Goal: Task Accomplishment & Management: Manage account settings

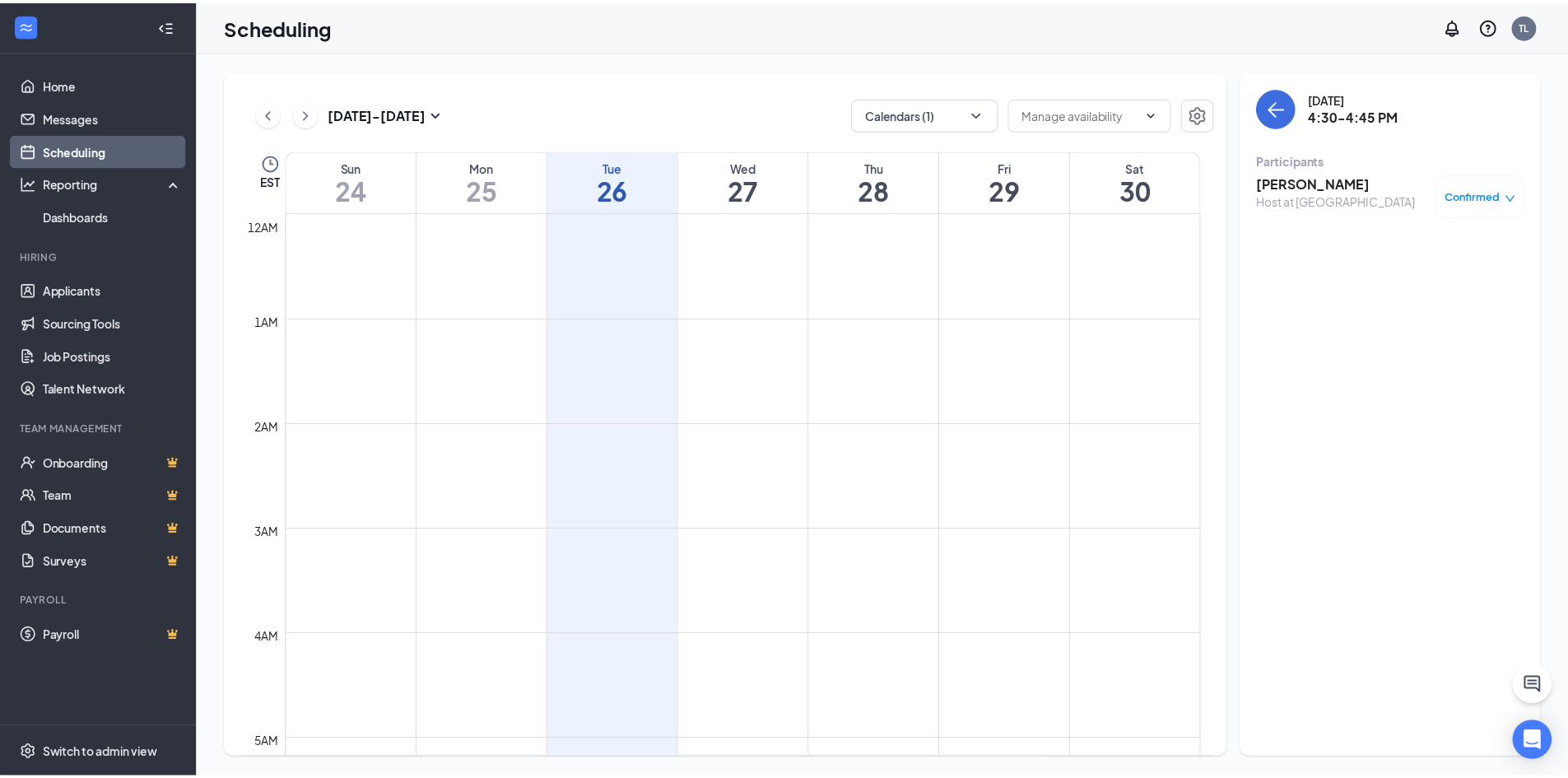
scroll to position [1551, 0]
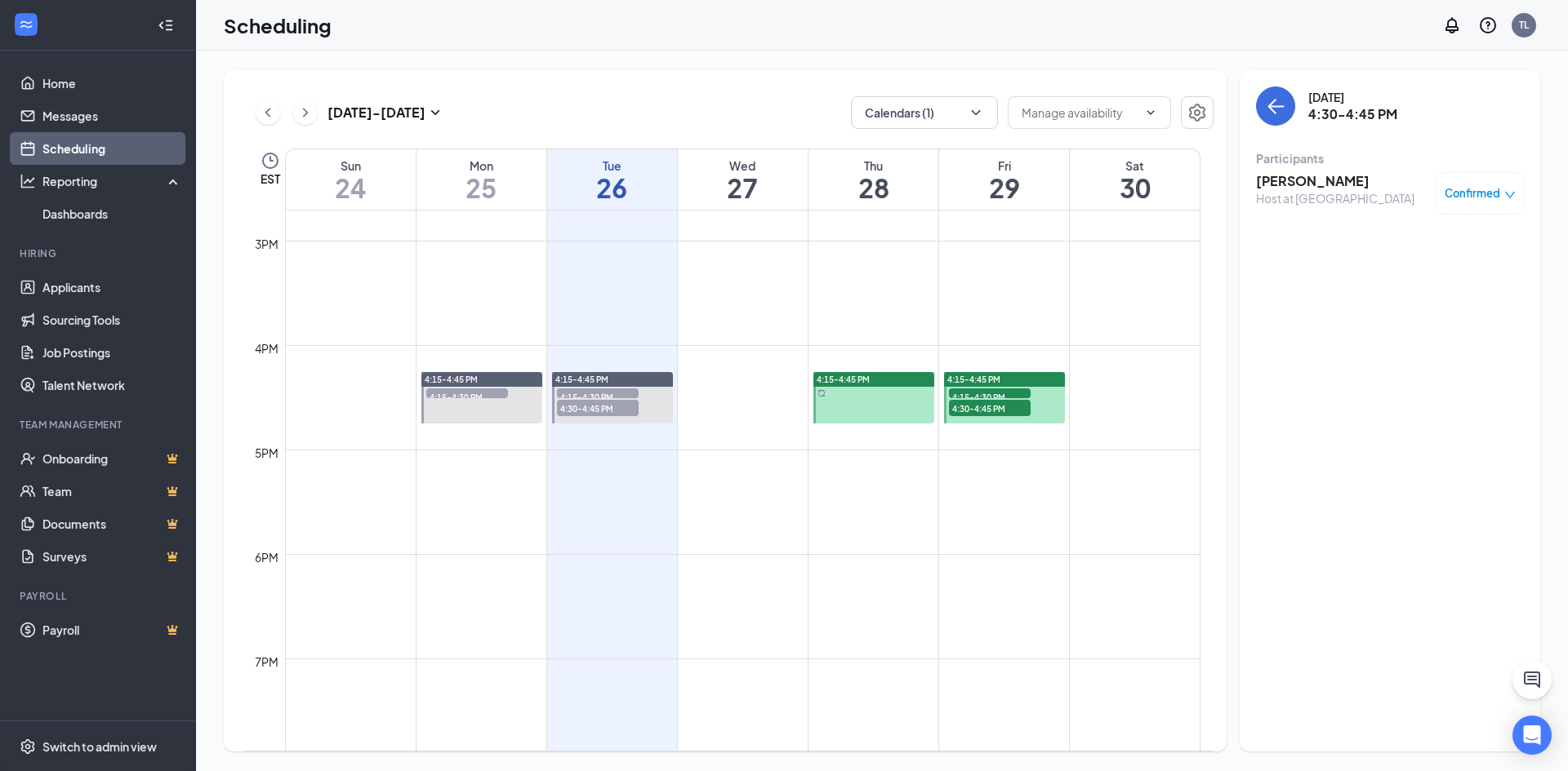
click at [597, 409] on span "4:30-4:45 PM" at bounding box center [597, 408] width 82 height 16
click at [1466, 198] on span "Confirmed" at bounding box center [1472, 194] width 55 height 16
click at [1374, 416] on div "[DATE] 4:30-4:45 PM Participants [PERSON_NAME] Host at Alafaya Confirmed" at bounding box center [1390, 410] width 301 height 681
click at [597, 407] on span "4:30-4:45 PM" at bounding box center [597, 408] width 82 height 16
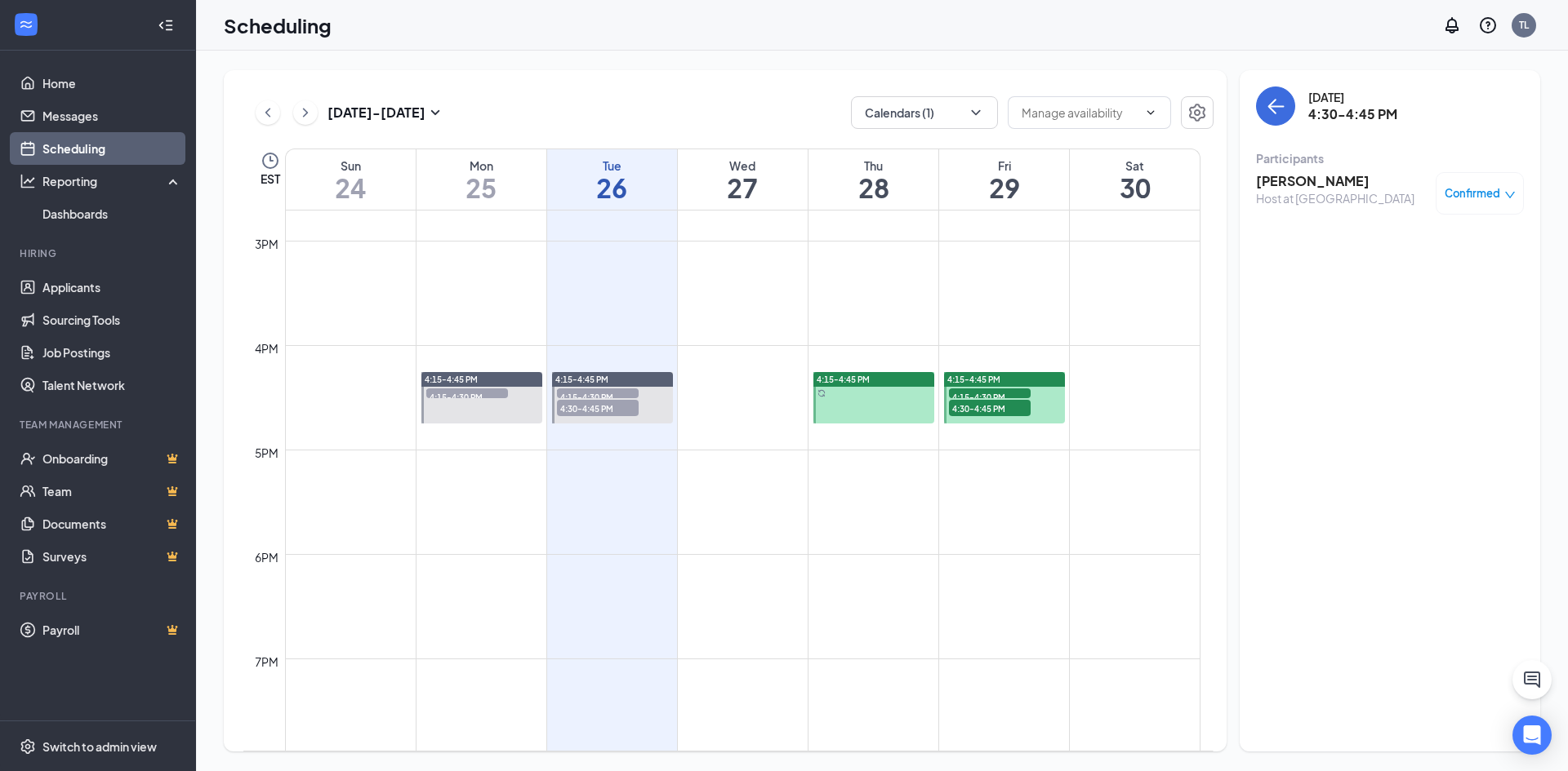
click at [597, 408] on span "4:30-4:45 PM" at bounding box center [597, 408] width 82 height 16
click at [1275, 107] on icon "ArrowLeft" at bounding box center [1276, 107] width 15 height 2
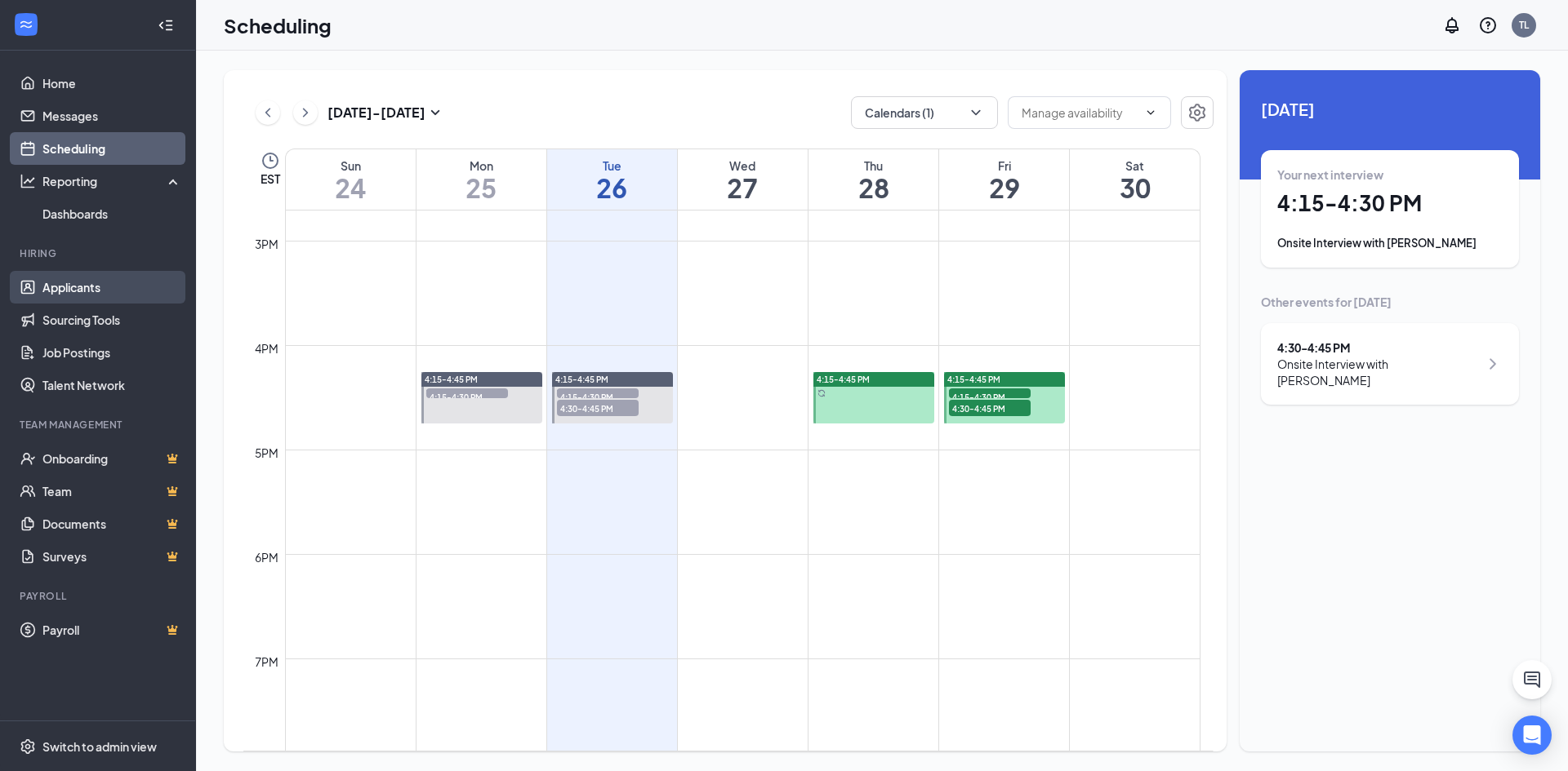
click at [72, 289] on link "Applicants" at bounding box center [112, 287] width 140 height 33
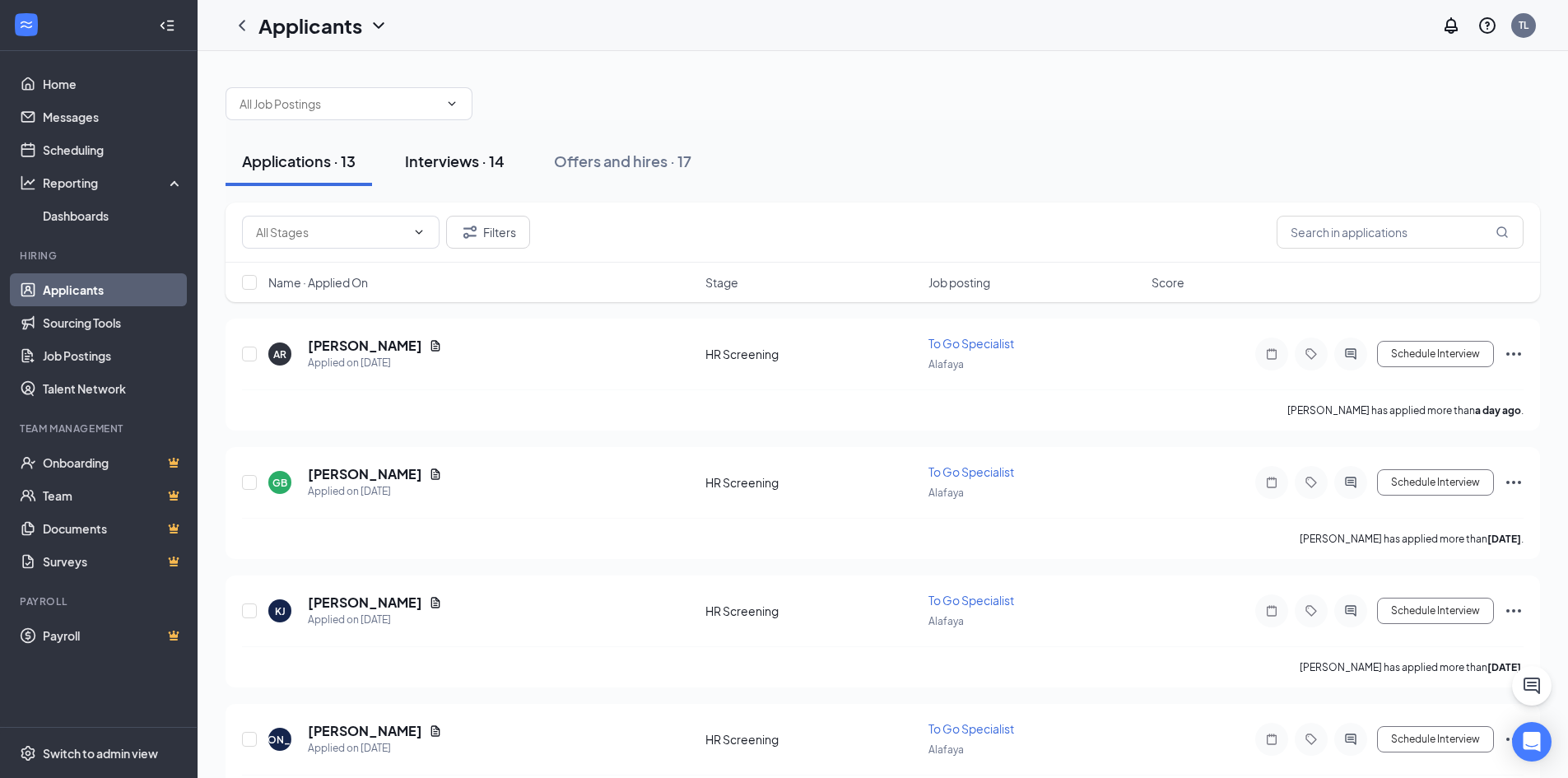
click at [479, 165] on div "Interviews · 14" at bounding box center [454, 161] width 100 height 21
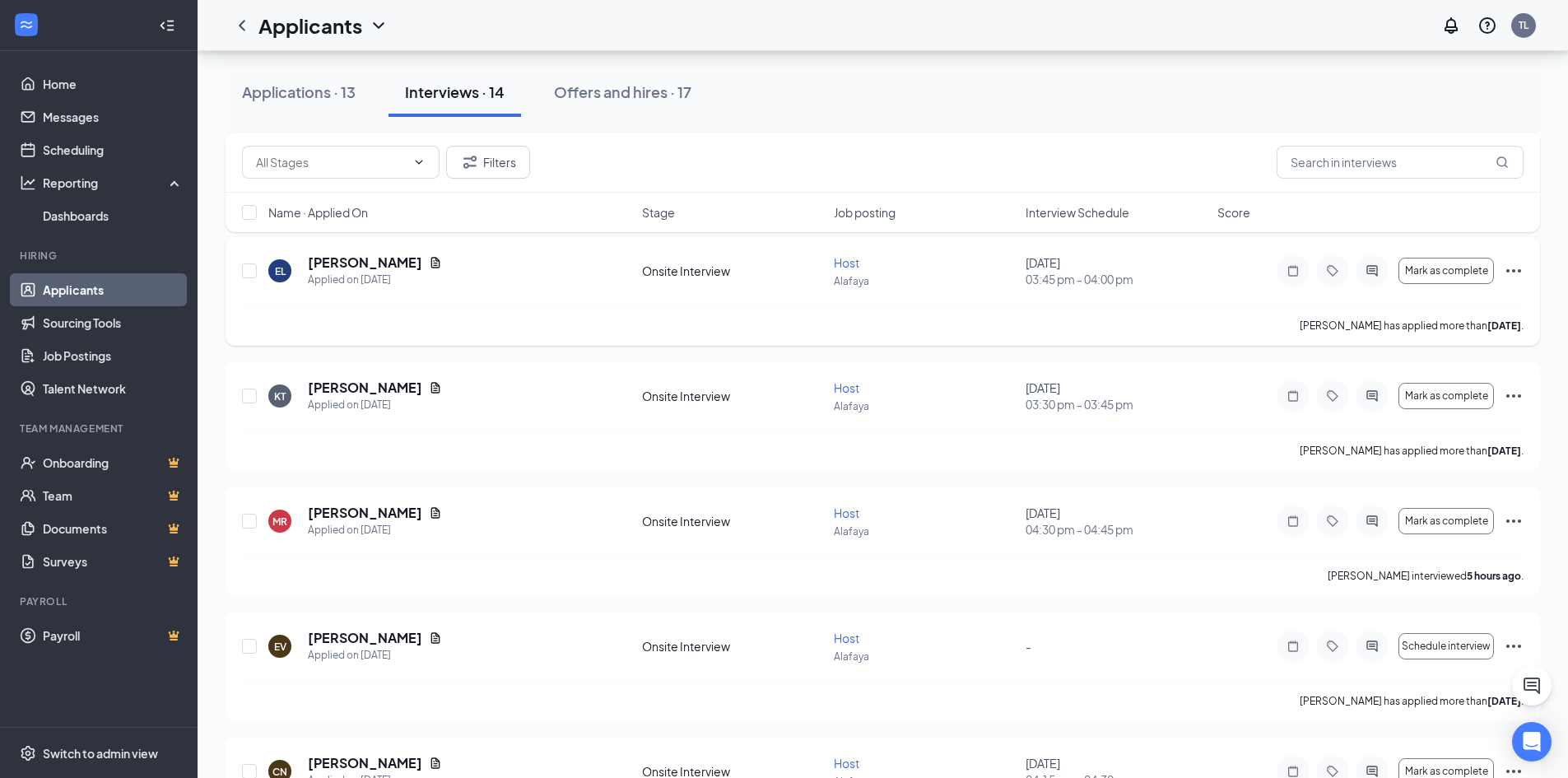
scroll to position [577, 0]
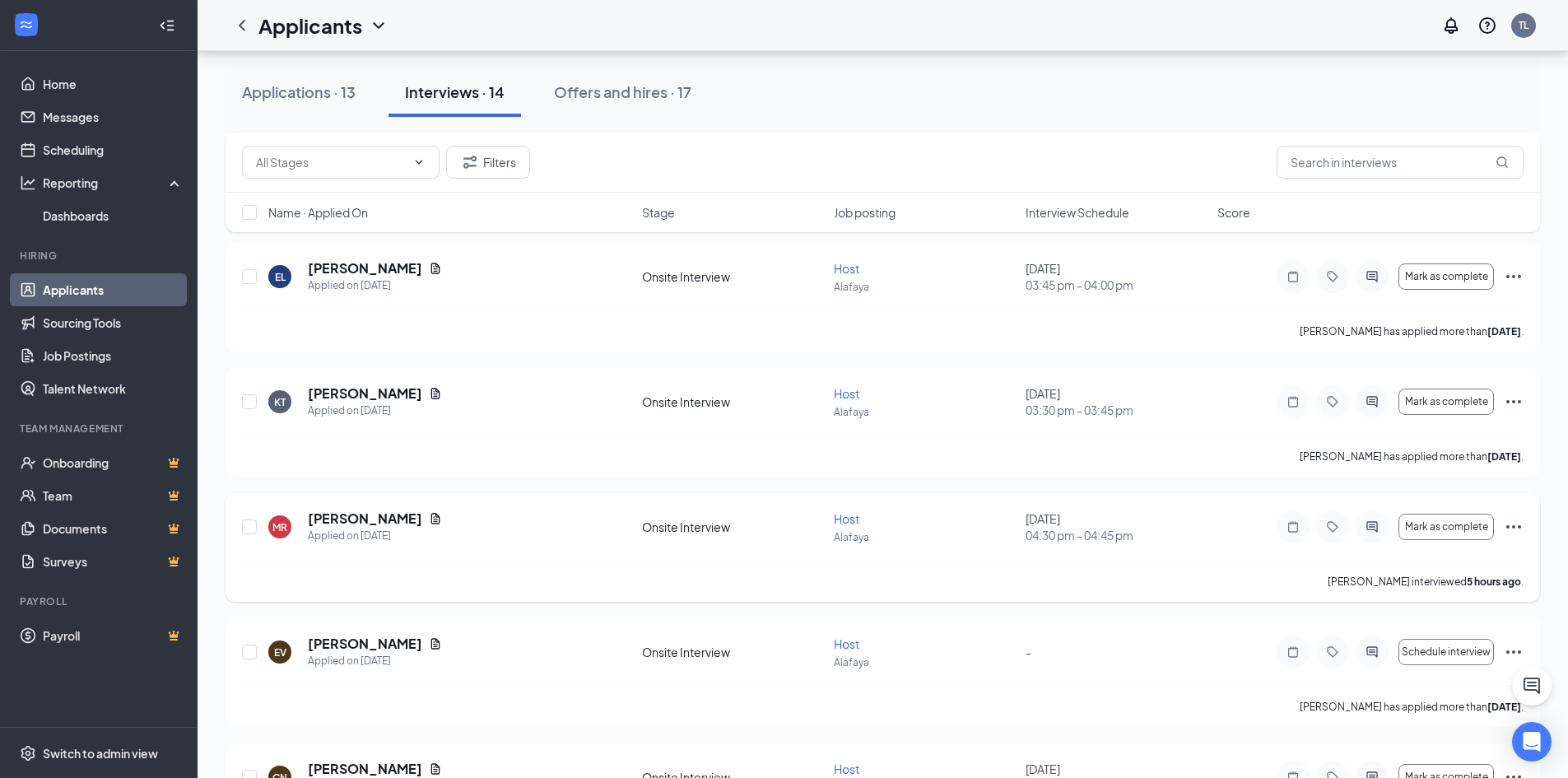
click at [1510, 531] on icon "Ellipses" at bounding box center [1514, 528] width 20 height 20
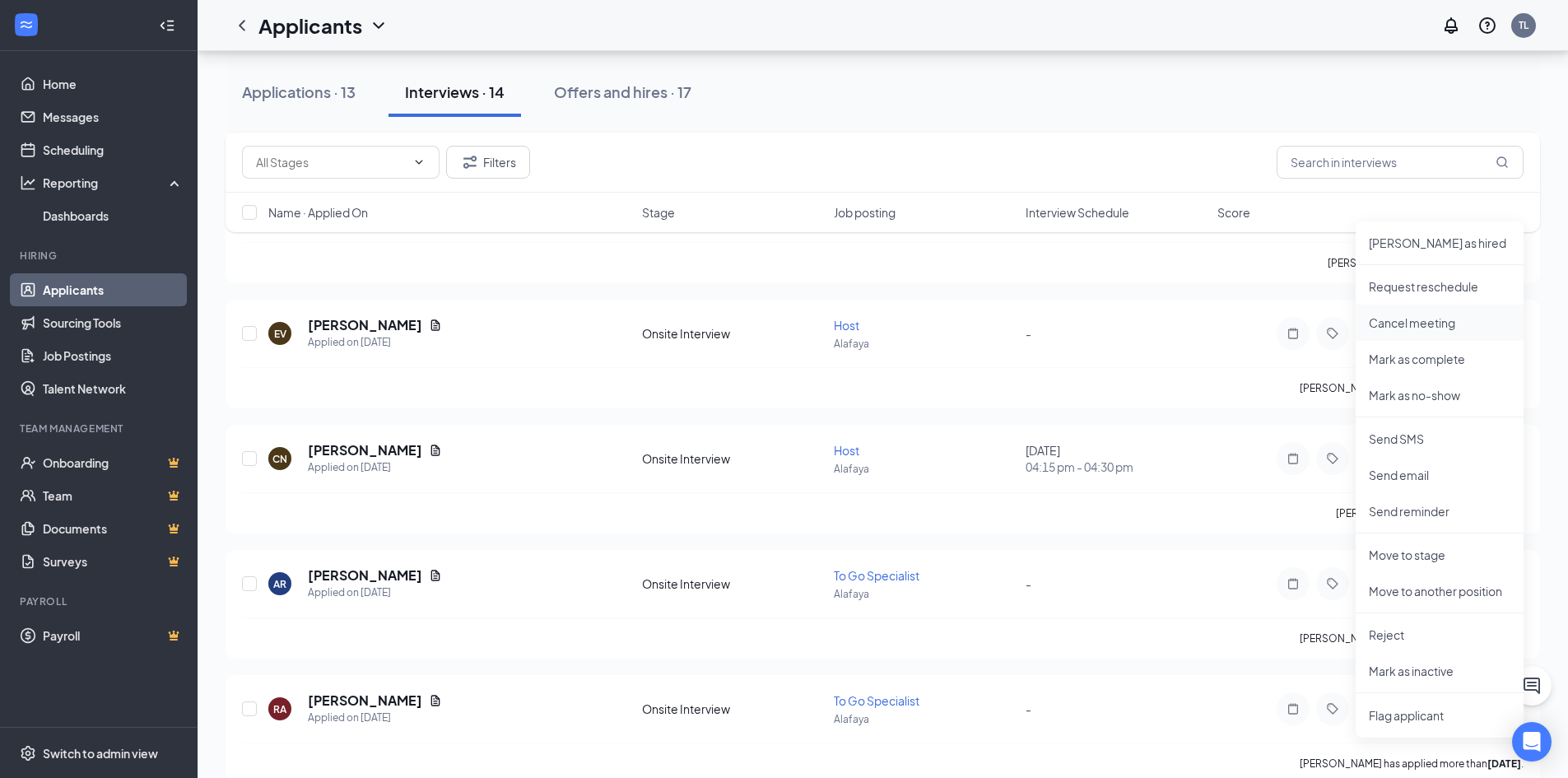
scroll to position [906, 0]
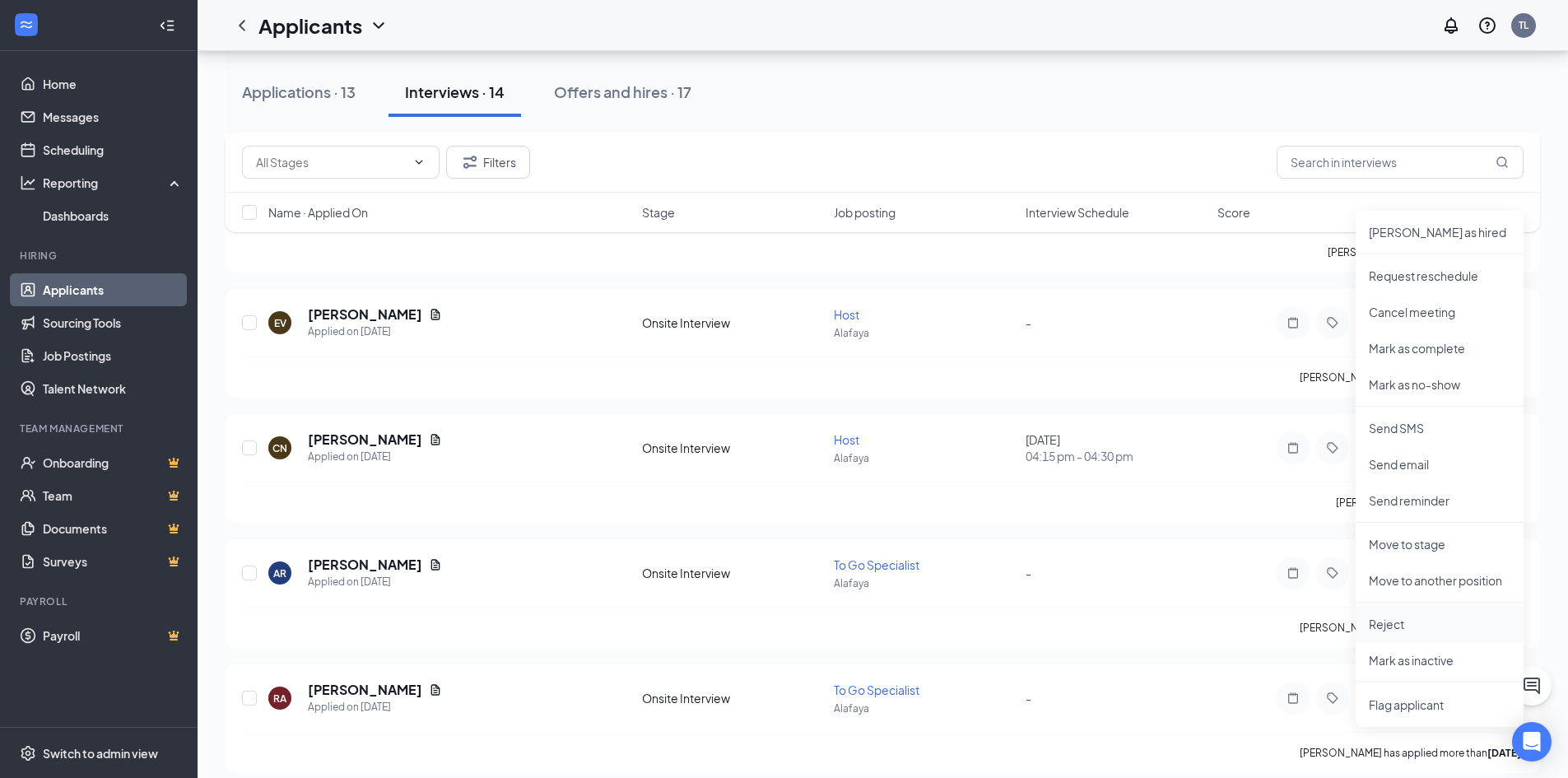
click at [1395, 622] on p "Reject" at bounding box center [1439, 624] width 142 height 16
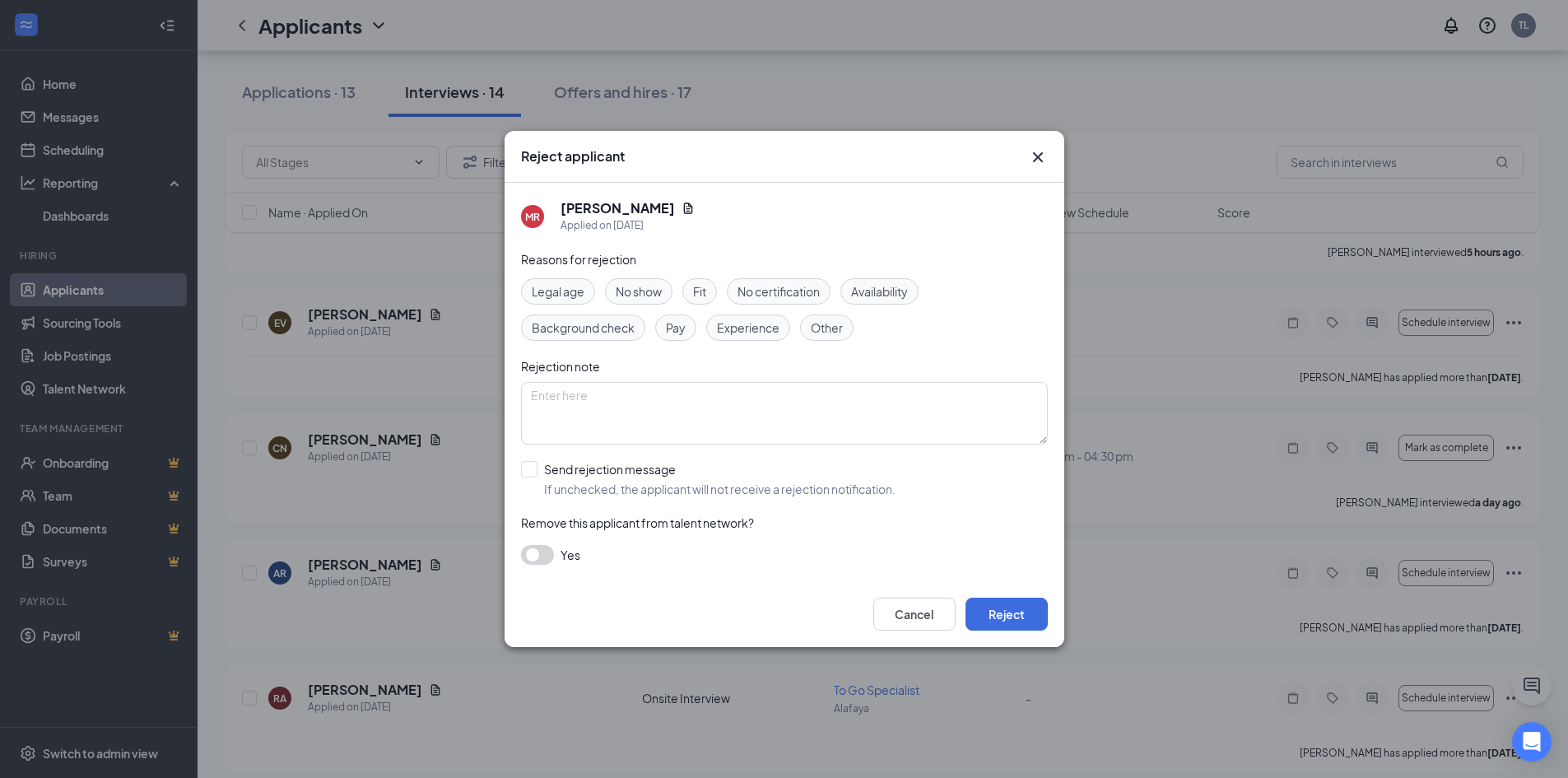
click at [632, 288] on span "No show" at bounding box center [639, 292] width 46 height 18
click at [1009, 621] on button "Reject" at bounding box center [1007, 614] width 82 height 33
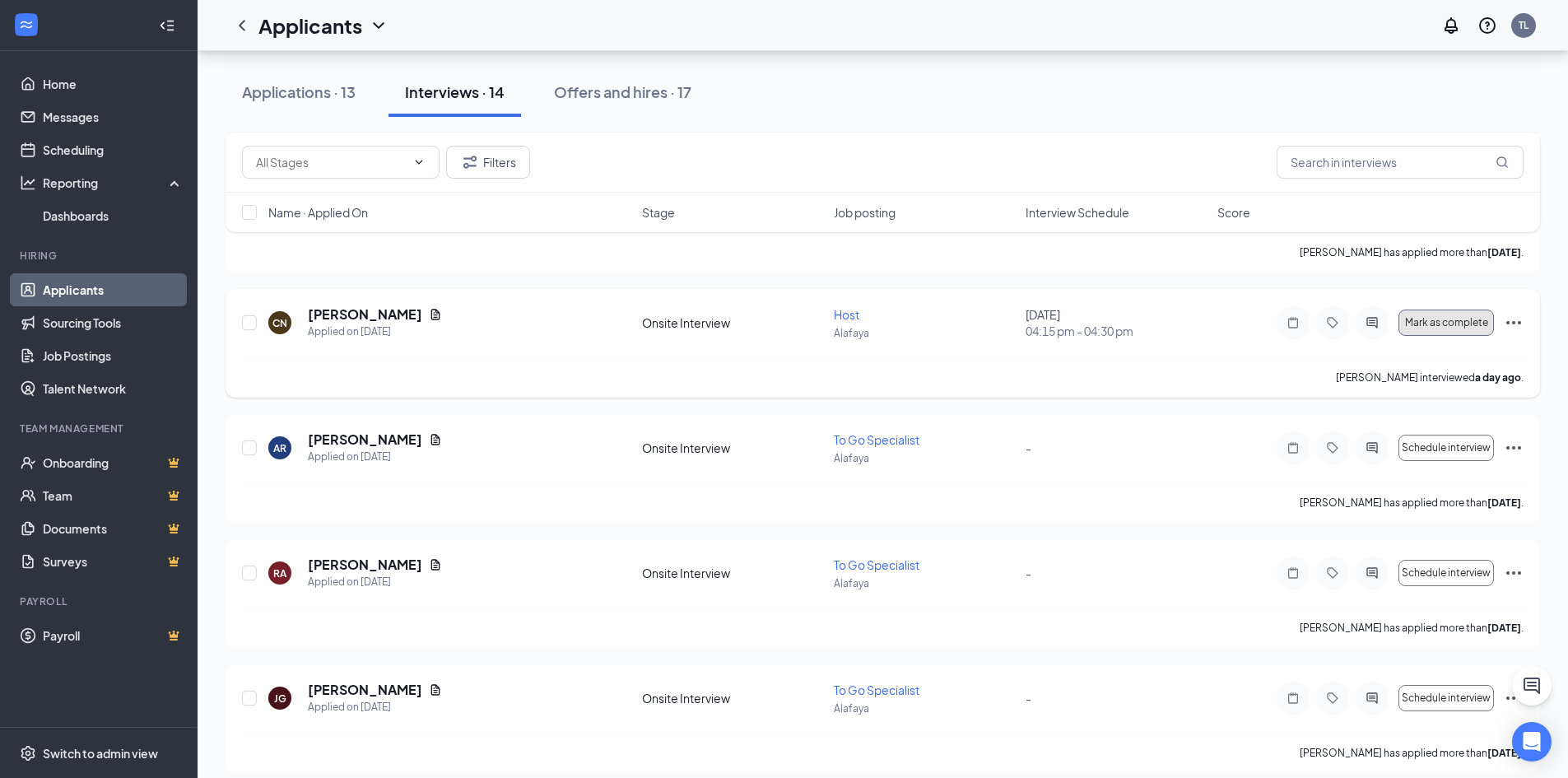
click at [1462, 324] on span "Mark as complete" at bounding box center [1446, 323] width 83 height 12
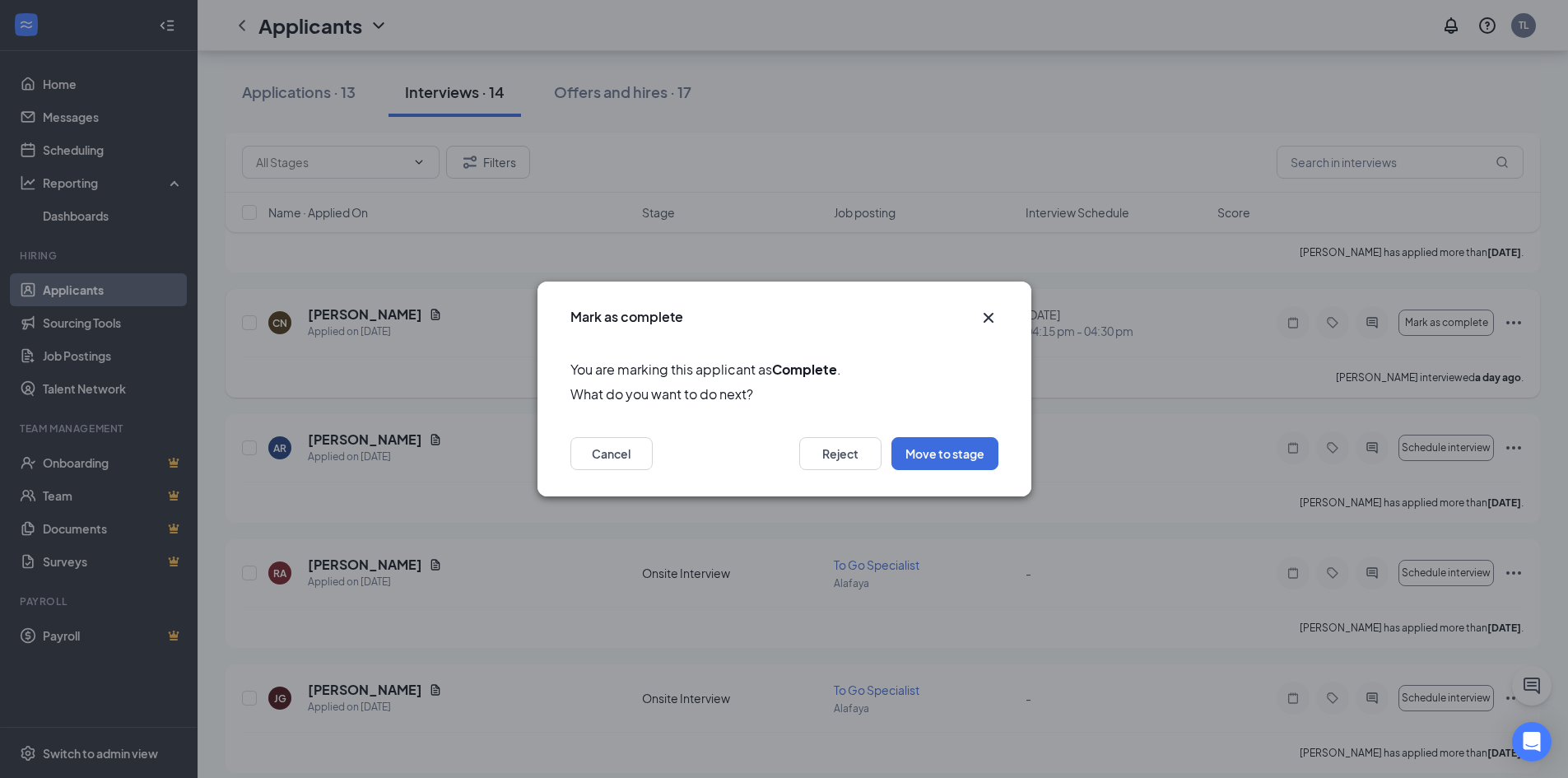
click at [991, 317] on icon "Cross" at bounding box center [989, 318] width 20 height 20
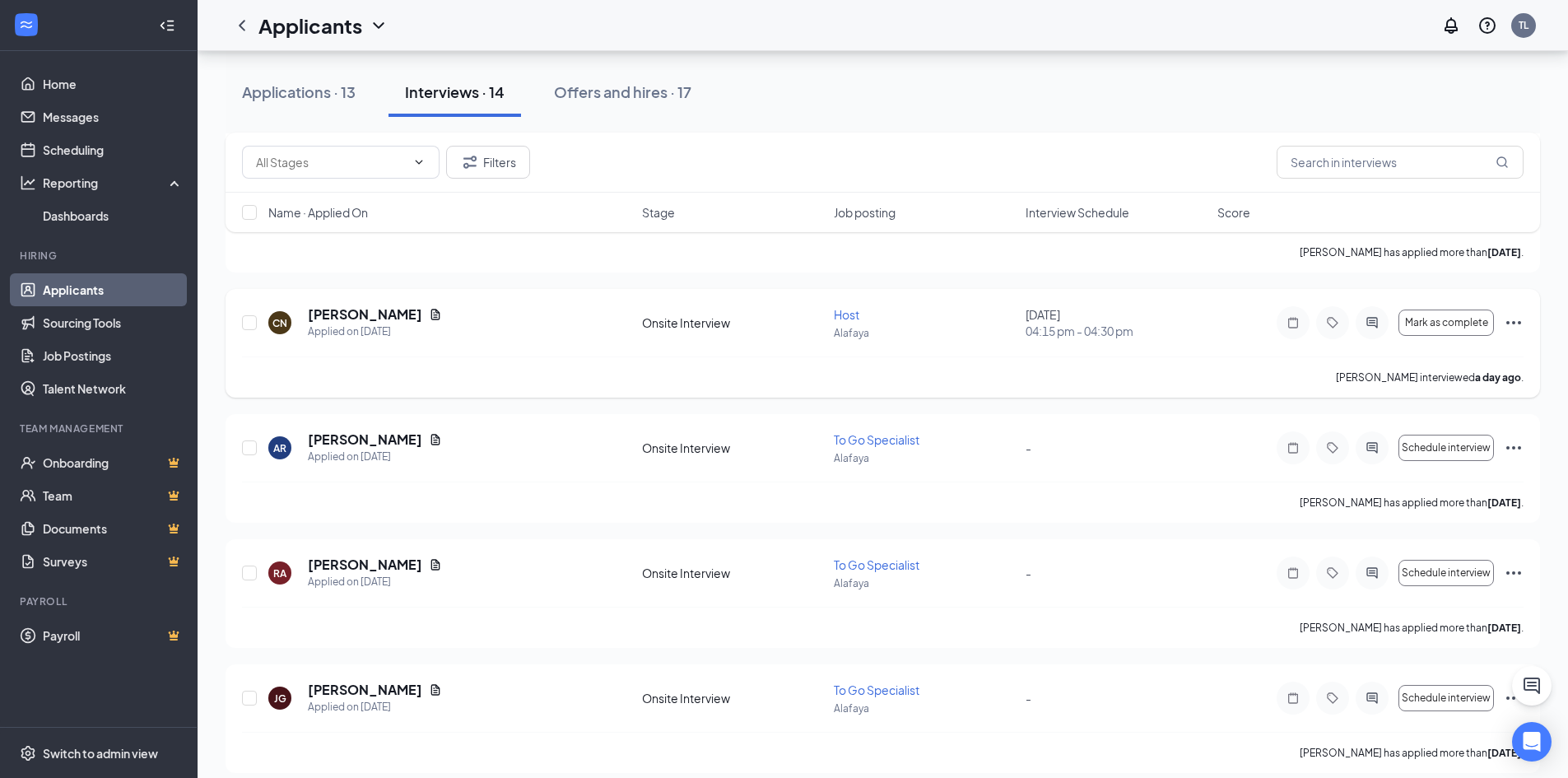
click at [1511, 325] on icon "Ellipses" at bounding box center [1514, 323] width 20 height 20
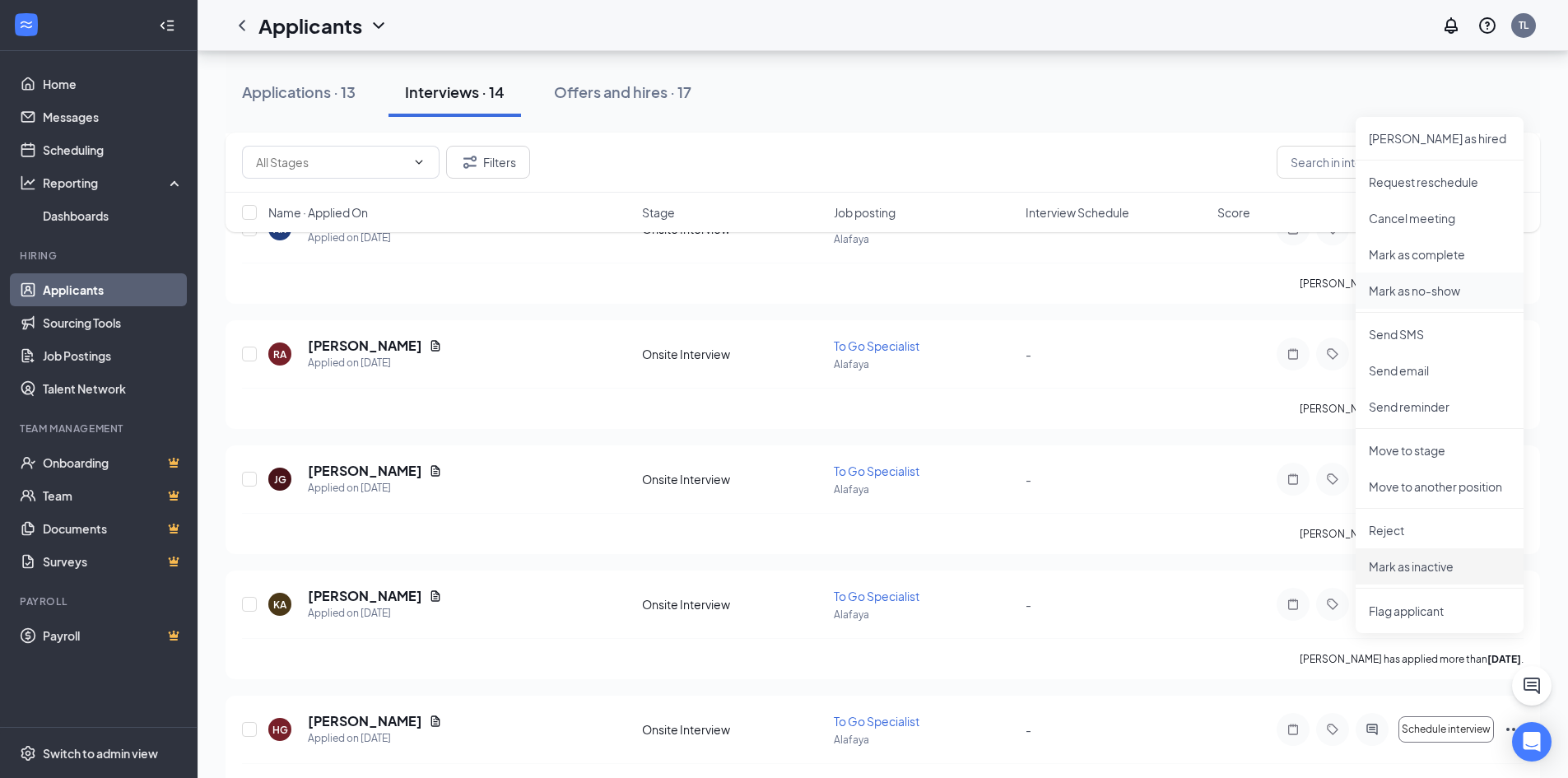
scroll to position [1089, 0]
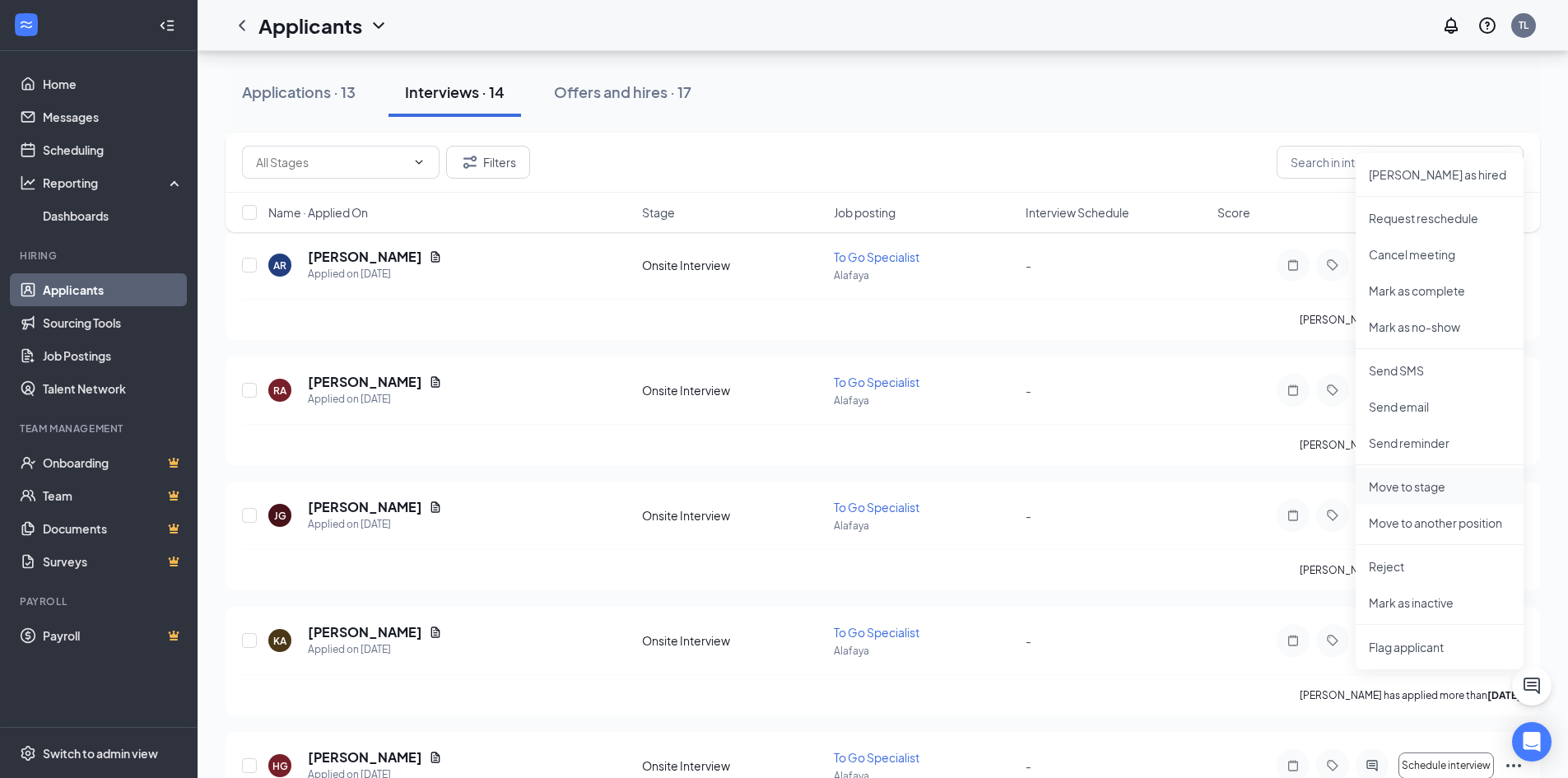
click at [1457, 495] on li "Move to stage" at bounding box center [1440, 487] width 168 height 37
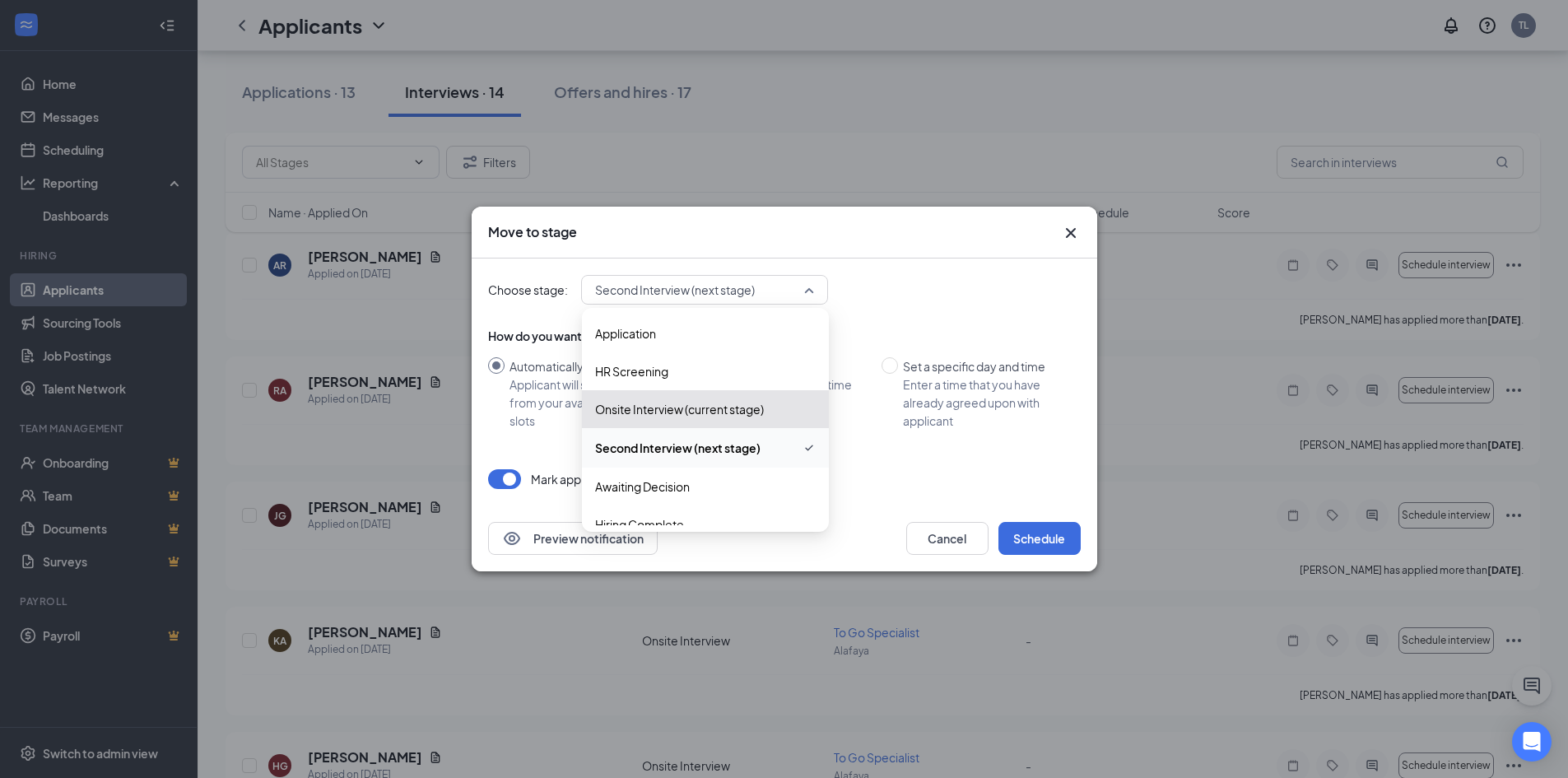
click at [812, 288] on span "Second Interview (next stage)" at bounding box center [705, 290] width 219 height 25
click at [661, 485] on span "Awaiting Decision" at bounding box center [642, 487] width 95 height 18
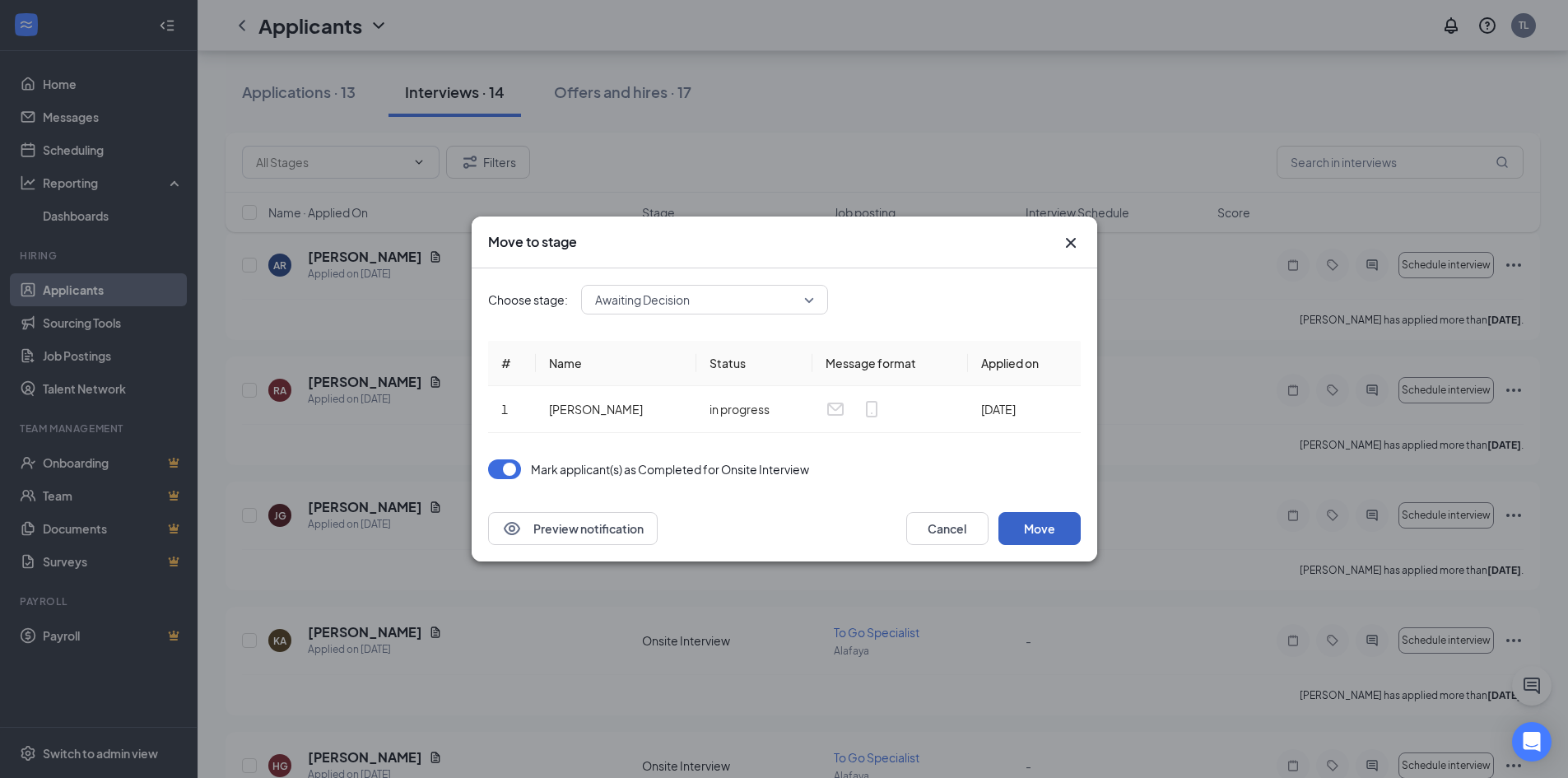
click at [1060, 531] on button "Move" at bounding box center [1040, 528] width 82 height 33
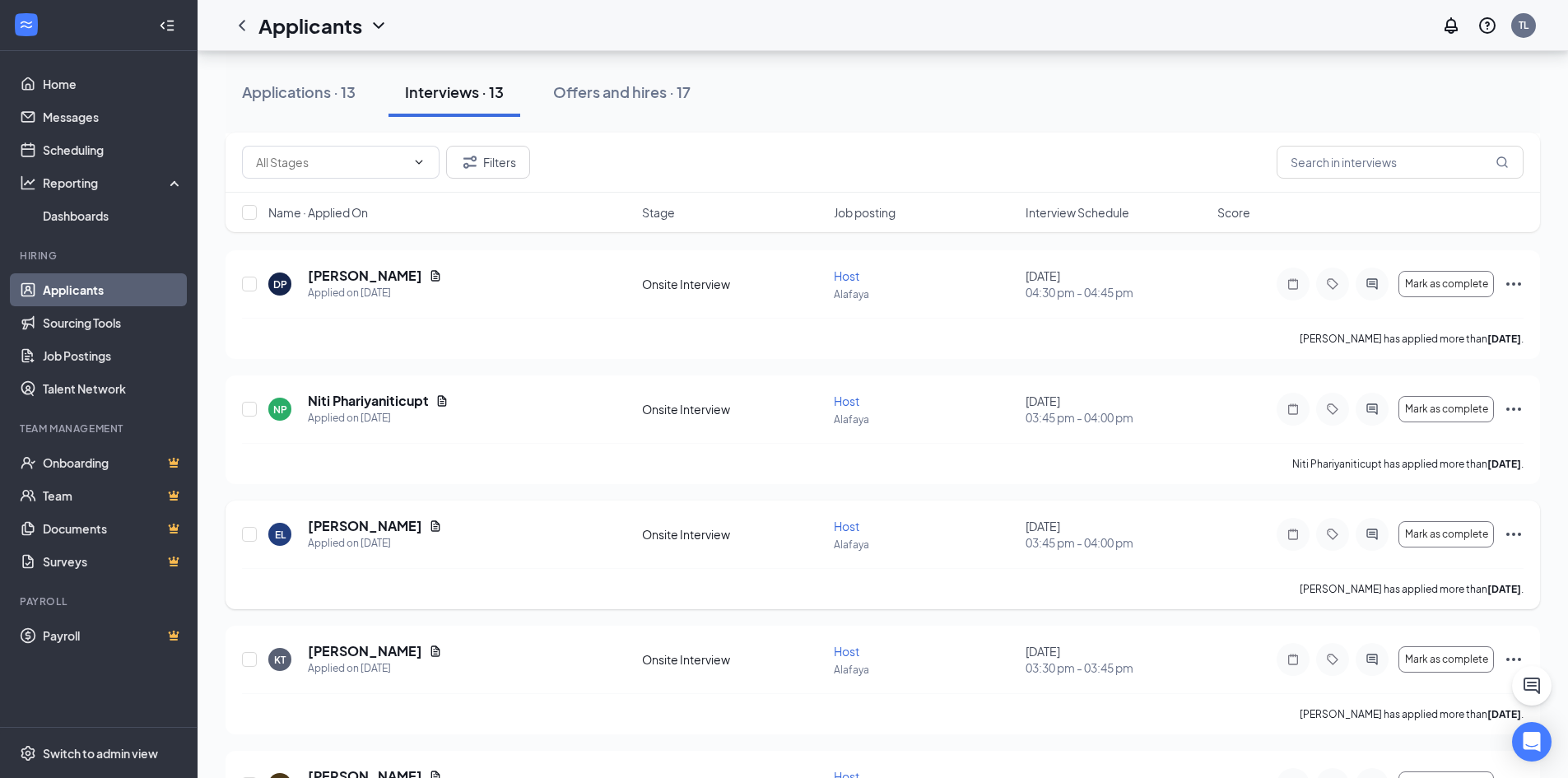
scroll to position [0, 0]
